Goal: Transaction & Acquisition: Purchase product/service

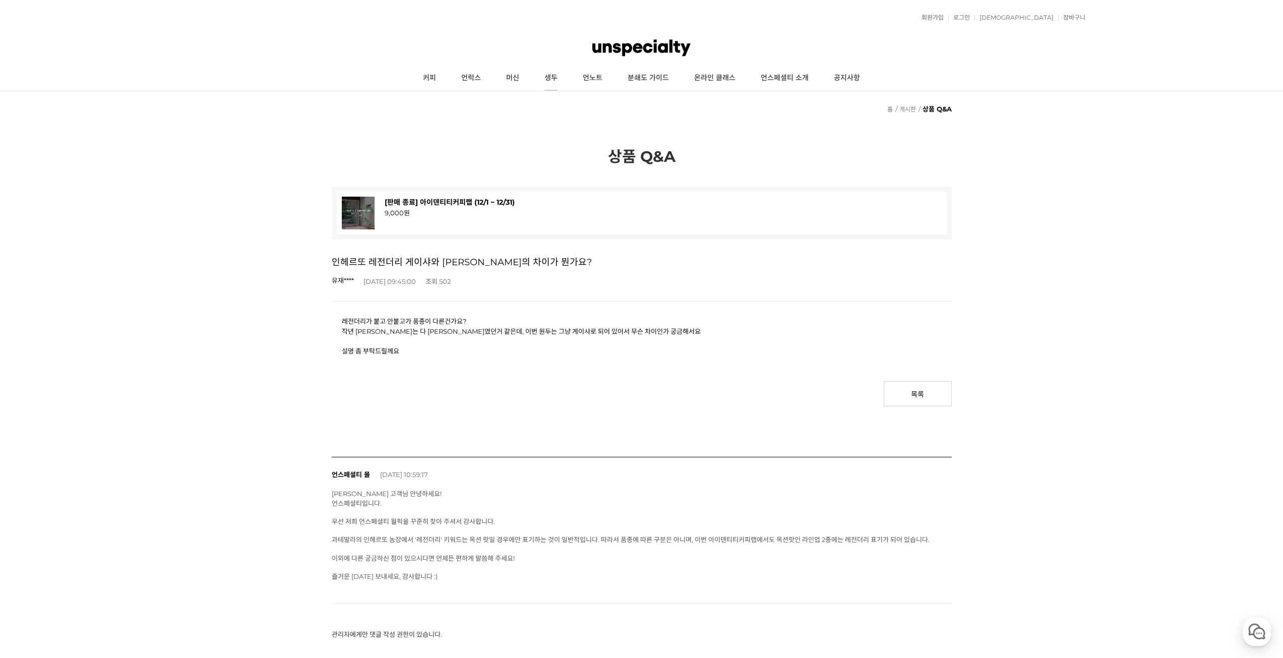
click at [544, 79] on link "생두" at bounding box center [551, 78] width 38 height 25
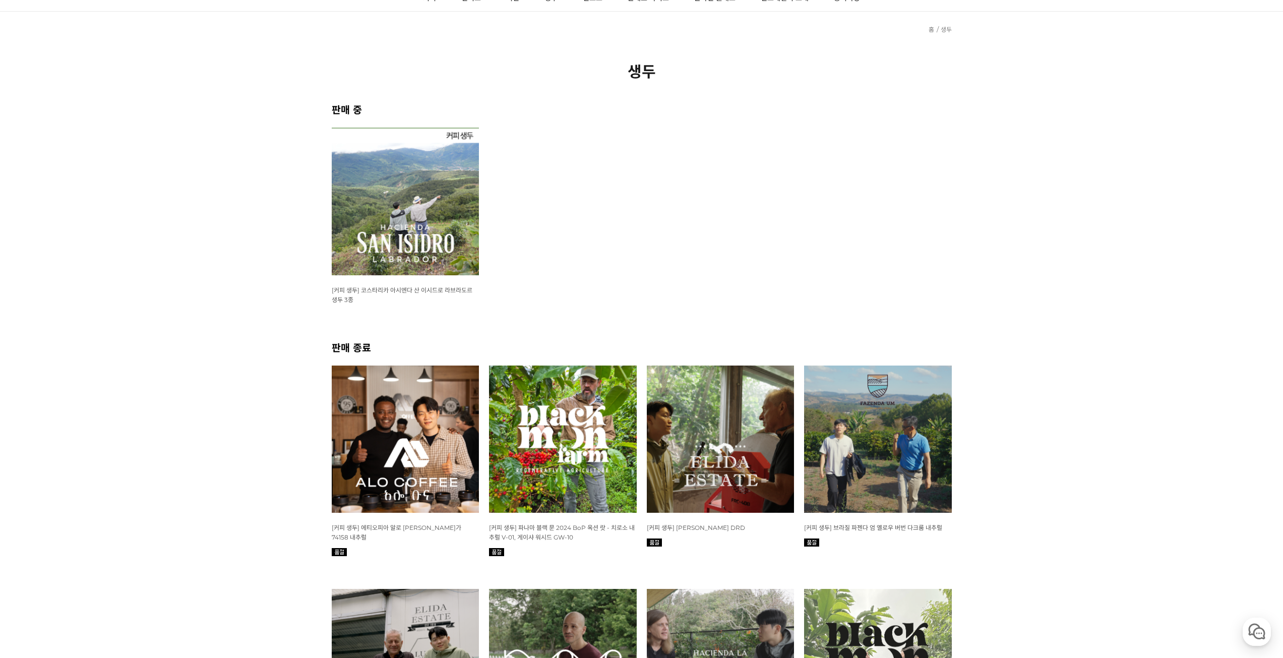
scroll to position [202, 0]
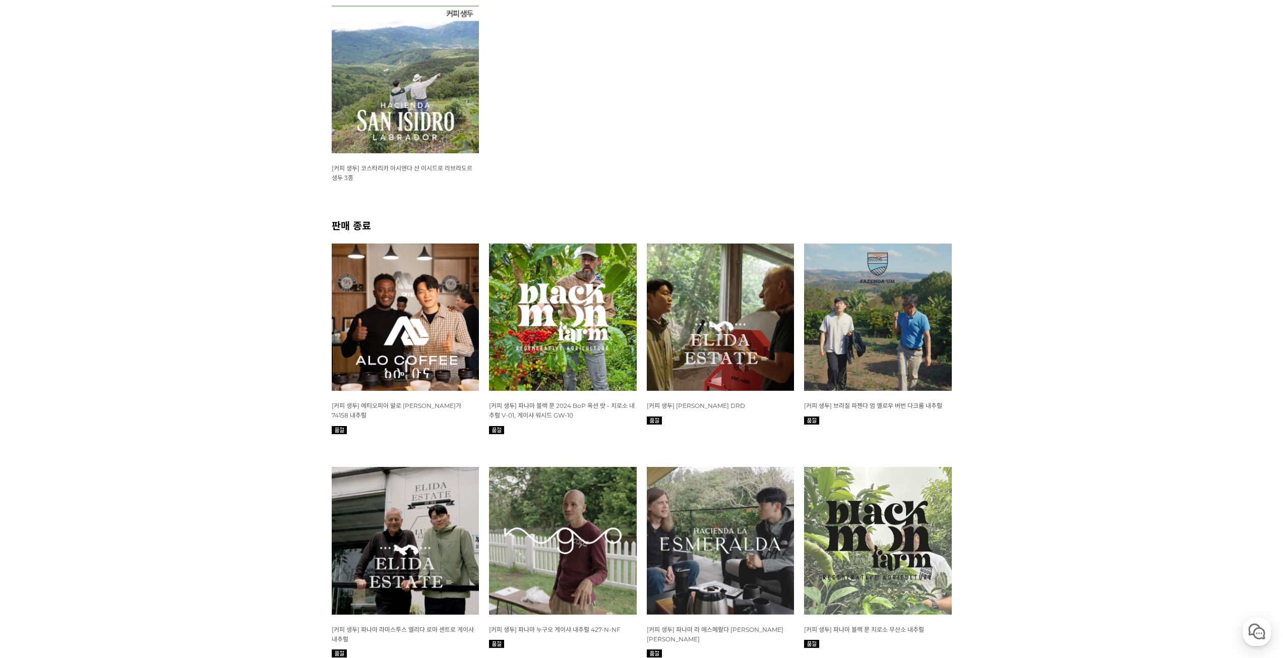
click at [415, 82] on img at bounding box center [406, 80] width 148 height 148
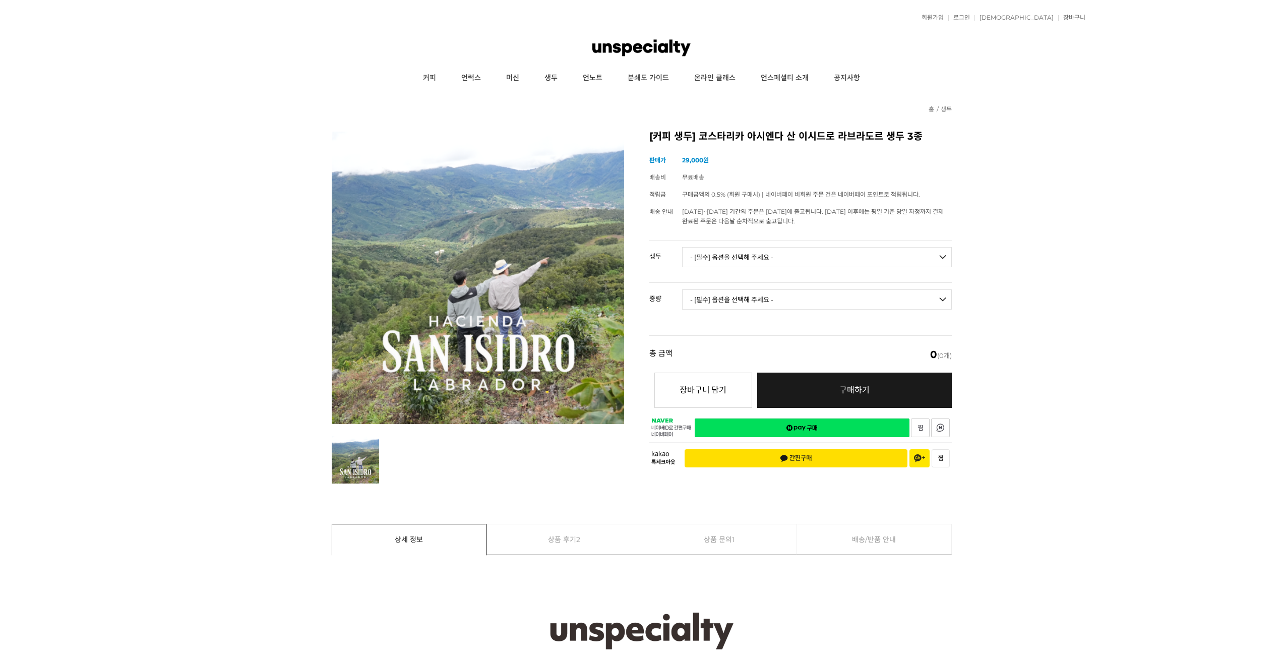
click at [779, 250] on select "- [필수] 옵션을 선택해 주세요 - ------------------- [GEOGRAPHIC_DATA] 아시엔다 산 이시드로 라브라도르 엘 …" at bounding box center [817, 257] width 270 height 20
select select "코스타리카 아시엔다 산 이시드로 라브라도르 엘 세드로 [PERSON_NAME]"
click at [682, 247] on select "- [필수] 옵션을 선택해 주세요 - ------------------- [GEOGRAPHIC_DATA] 아시엔다 산 이시드로 라브라도르 엘 …" at bounding box center [817, 257] width 270 height 20
click at [785, 304] on select "- [필수] 옵션을 선택해 주세요 - ------------------- 500g 1kg" at bounding box center [817, 299] width 270 height 20
select select "1kg"
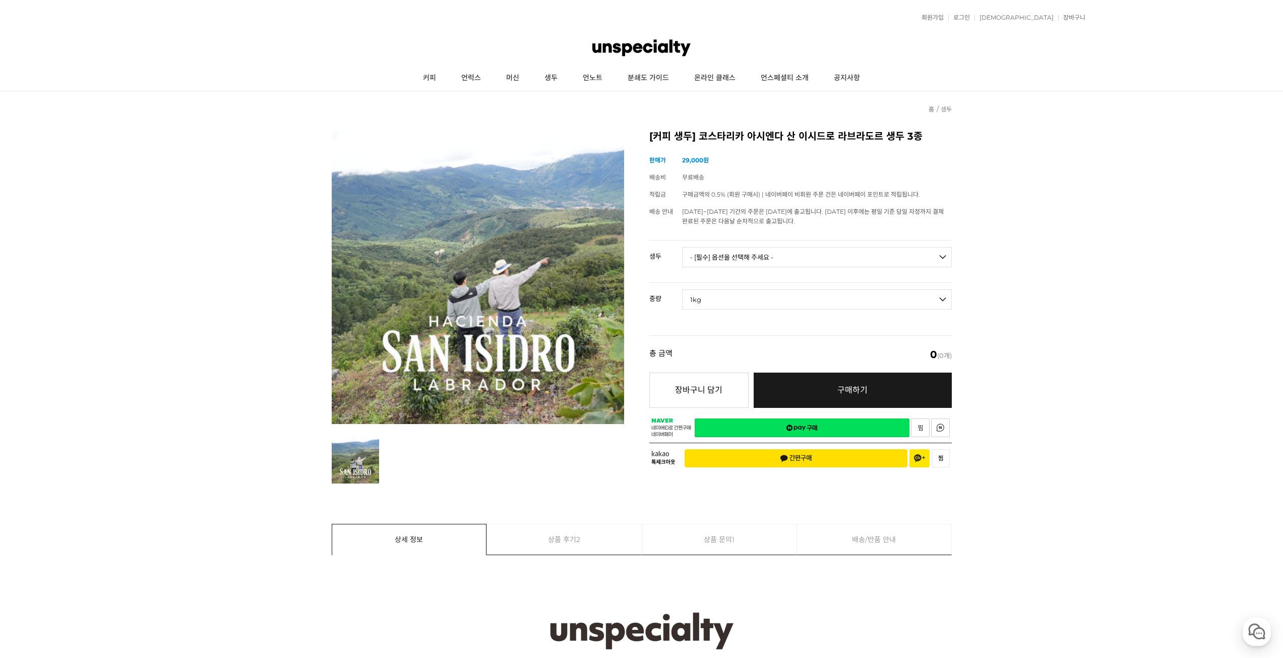
click at [682, 289] on select "- [필수] 옵션을 선택해 주세요 - ------------------- 500g 1kg" at bounding box center [817, 299] width 270 height 20
select select "*"
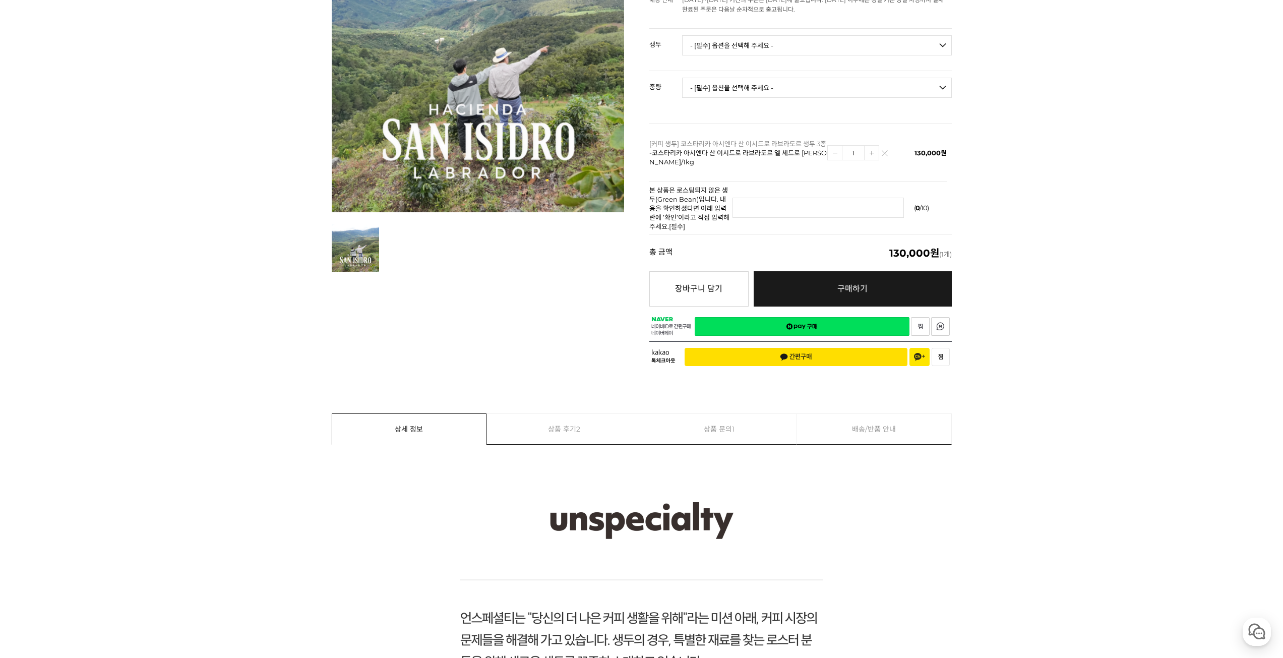
scroll to position [403, 0]
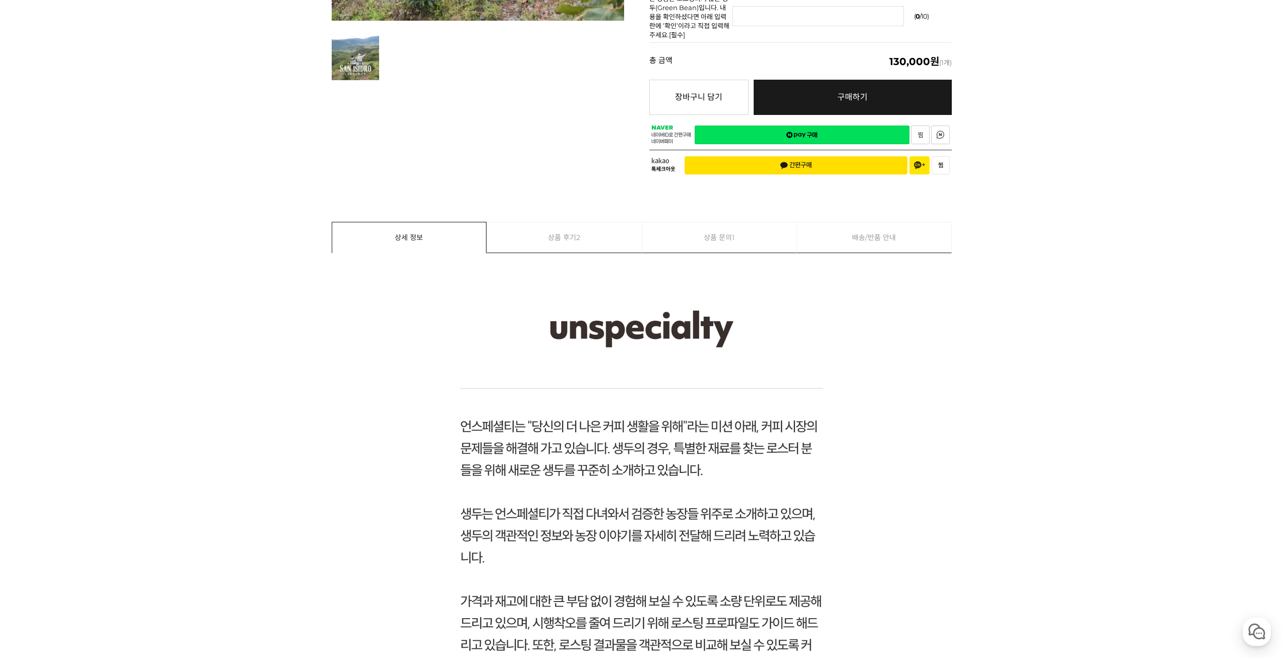
click at [619, 251] on link "상품 후기 2" at bounding box center [564, 237] width 155 height 30
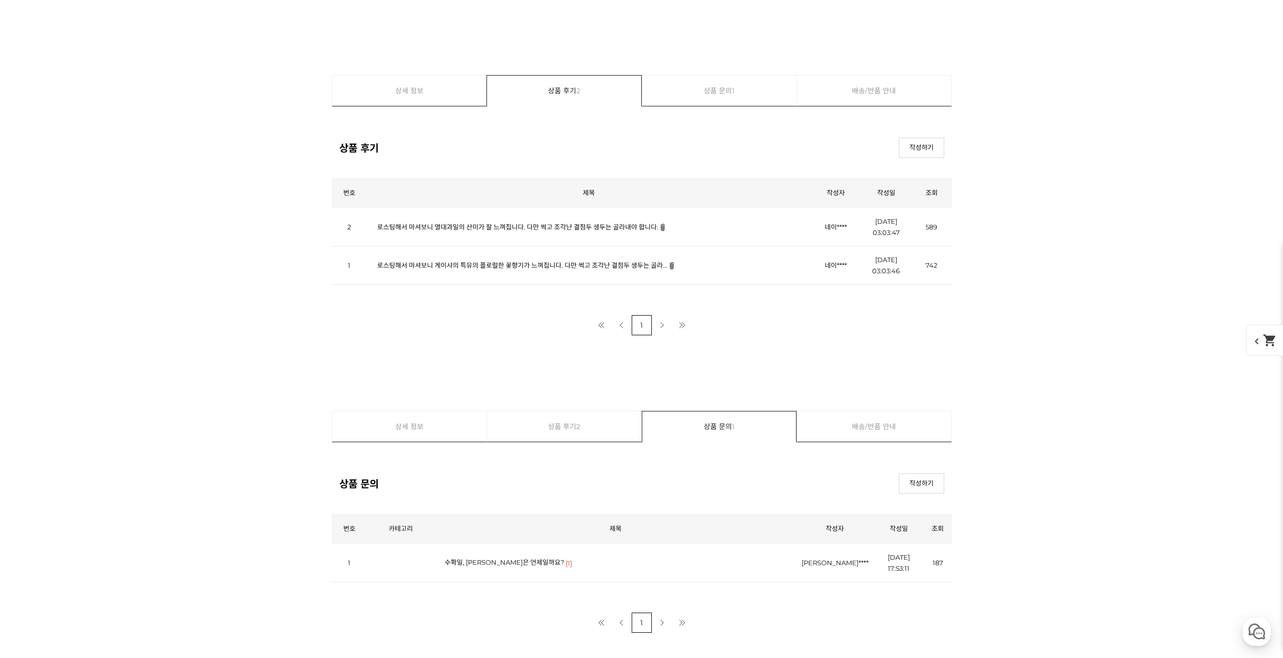
click at [470, 261] on td "로스팅해서 마셔보니 게이샤의 특유의 플로럴한 꽃향기가 느껴집니다. 다만 썩고 조각난 결점두 생두는 골라..." at bounding box center [588, 265] width 443 height 38
click at [468, 265] on link "로스팅해서 마셔보니 게이샤의 특유의 플로럴한 꽃향기가 느껴집니다. 다만 썩고 조각난 결점두 생두는 골라..." at bounding box center [522, 265] width 290 height 8
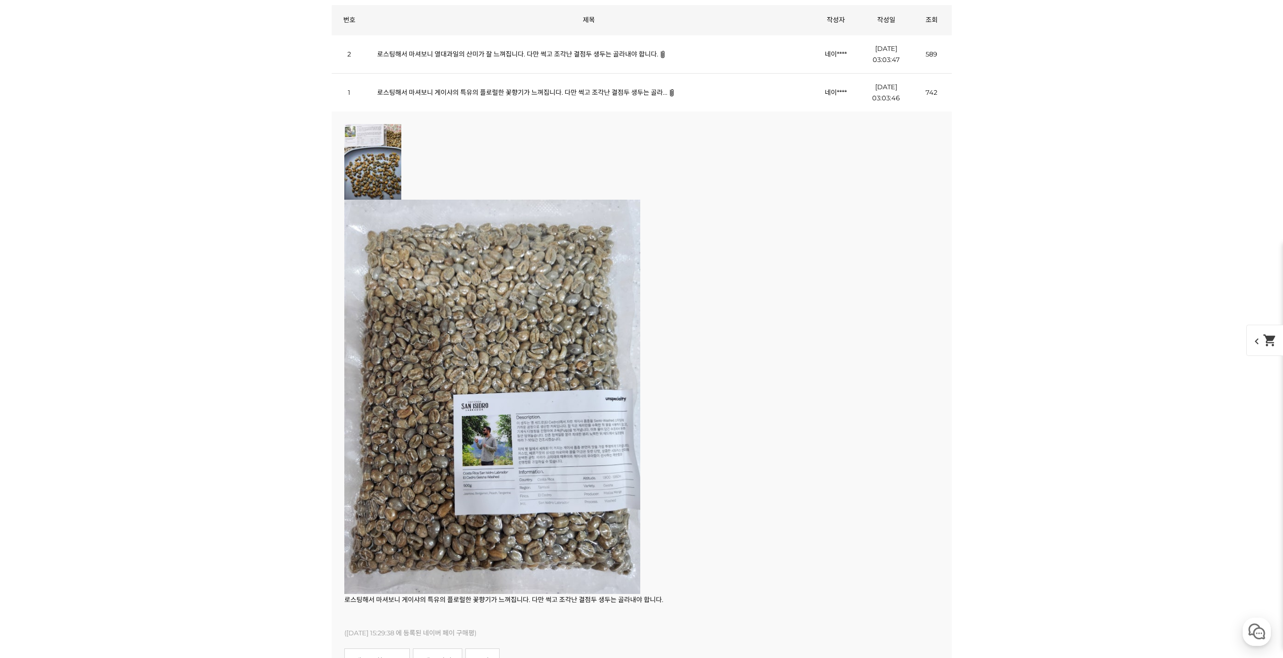
scroll to position [9196, 0]
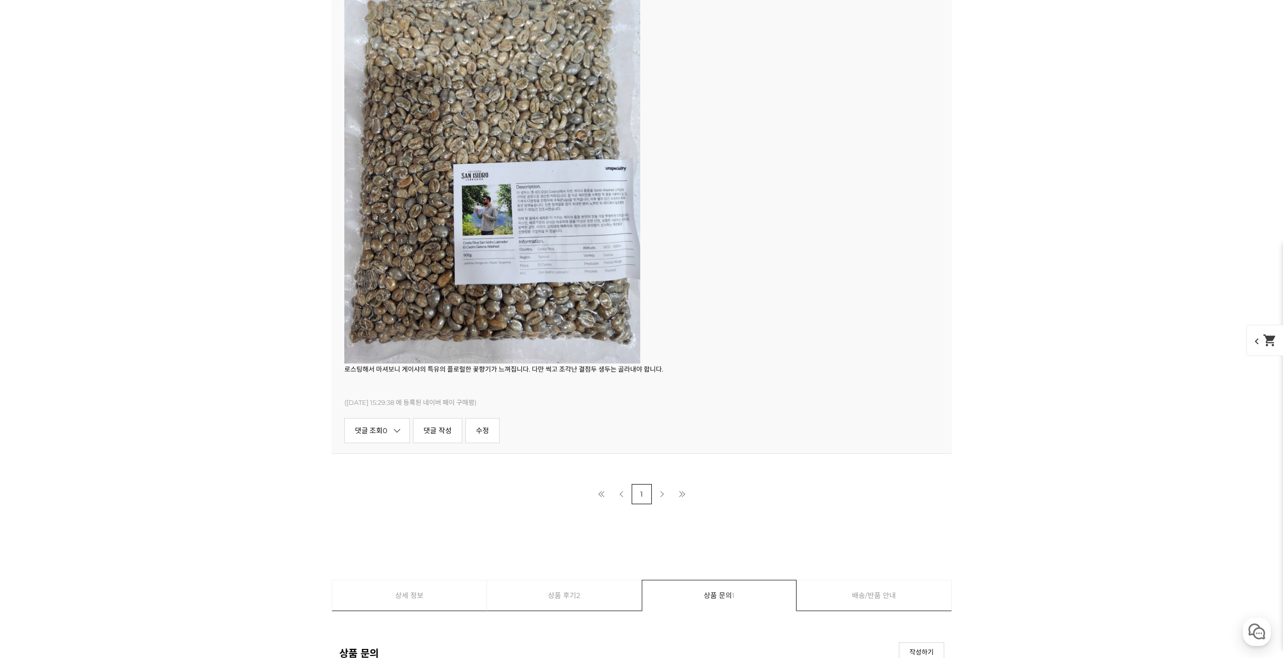
scroll to position [403, 0]
